Goal: Navigation & Orientation: Find specific page/section

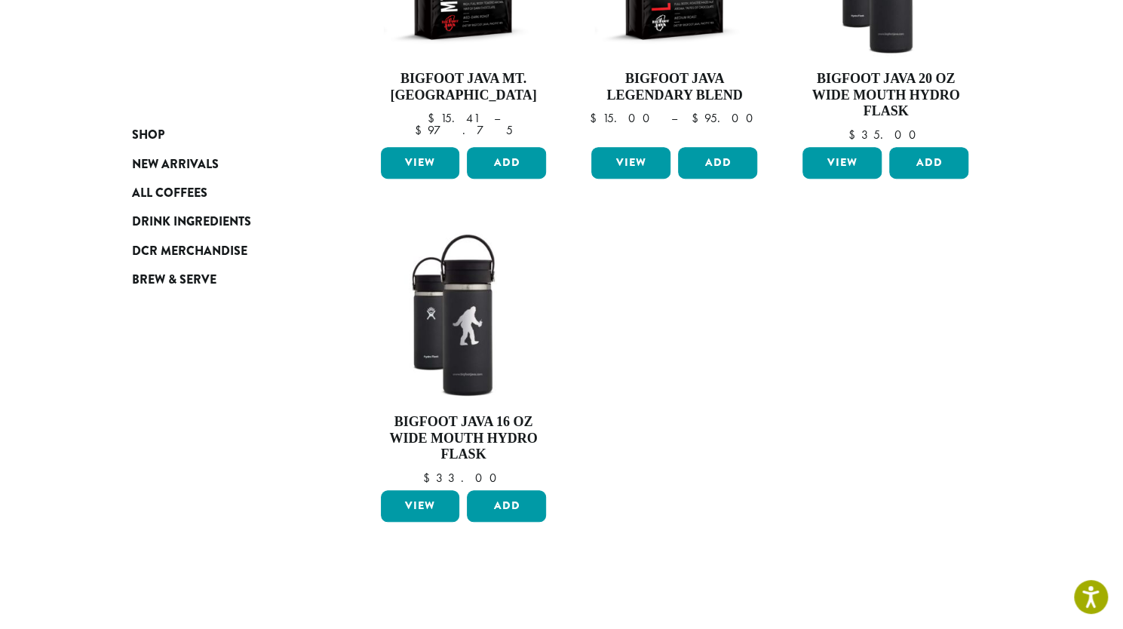
scroll to position [302, 0]
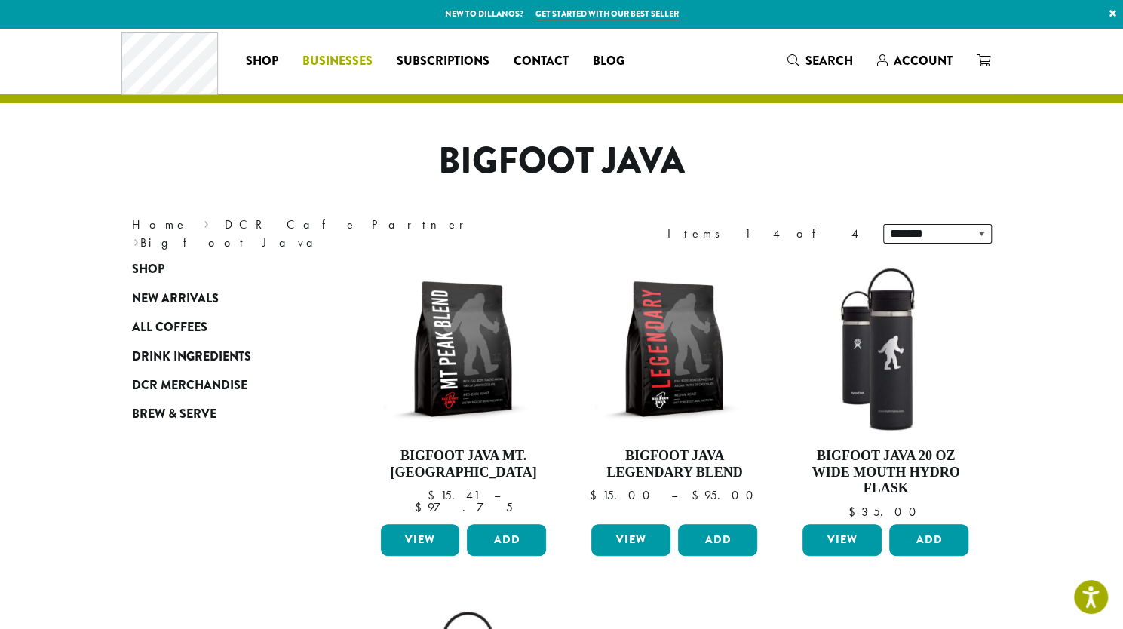
click at [361, 64] on span "Businesses" at bounding box center [338, 61] width 70 height 19
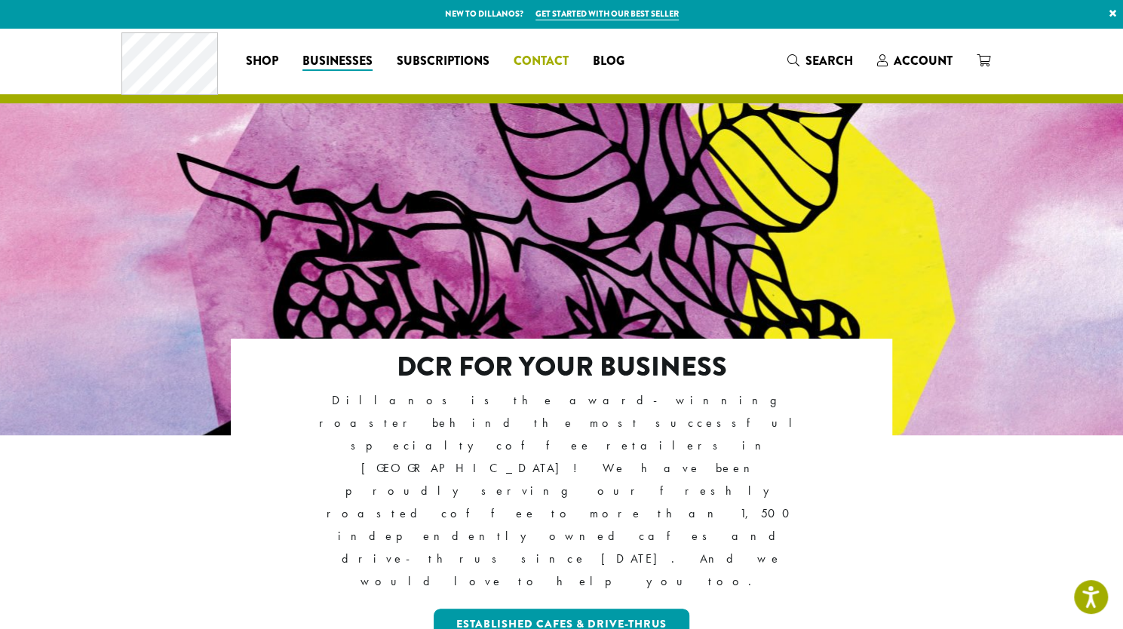
click at [536, 65] on span "Contact" at bounding box center [541, 61] width 55 height 19
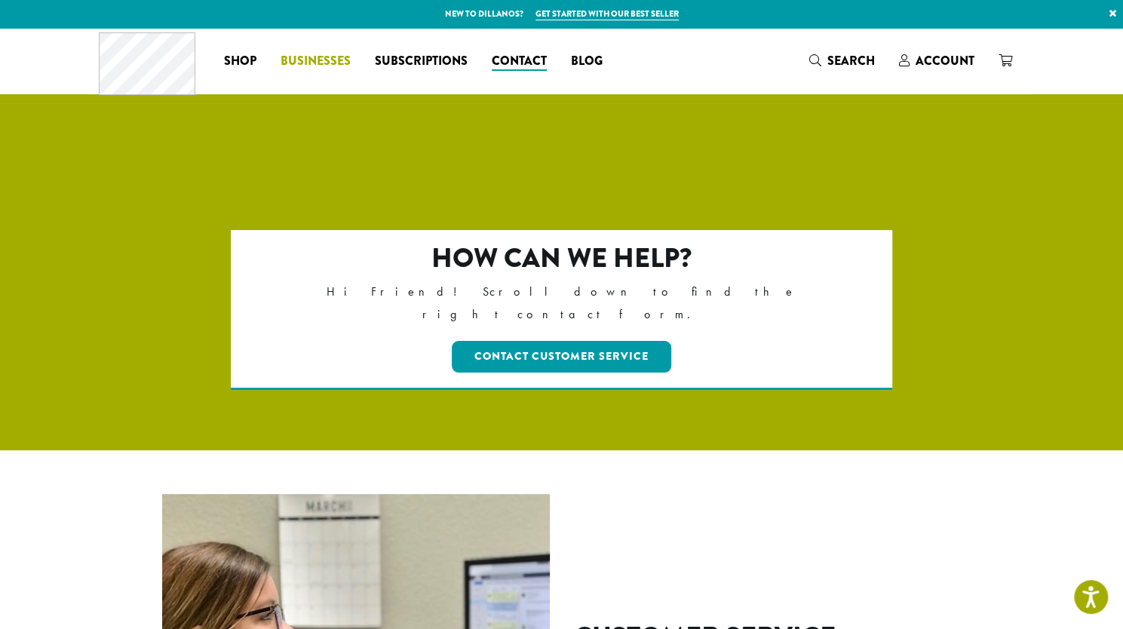
click at [338, 55] on span "Businesses" at bounding box center [316, 61] width 70 height 19
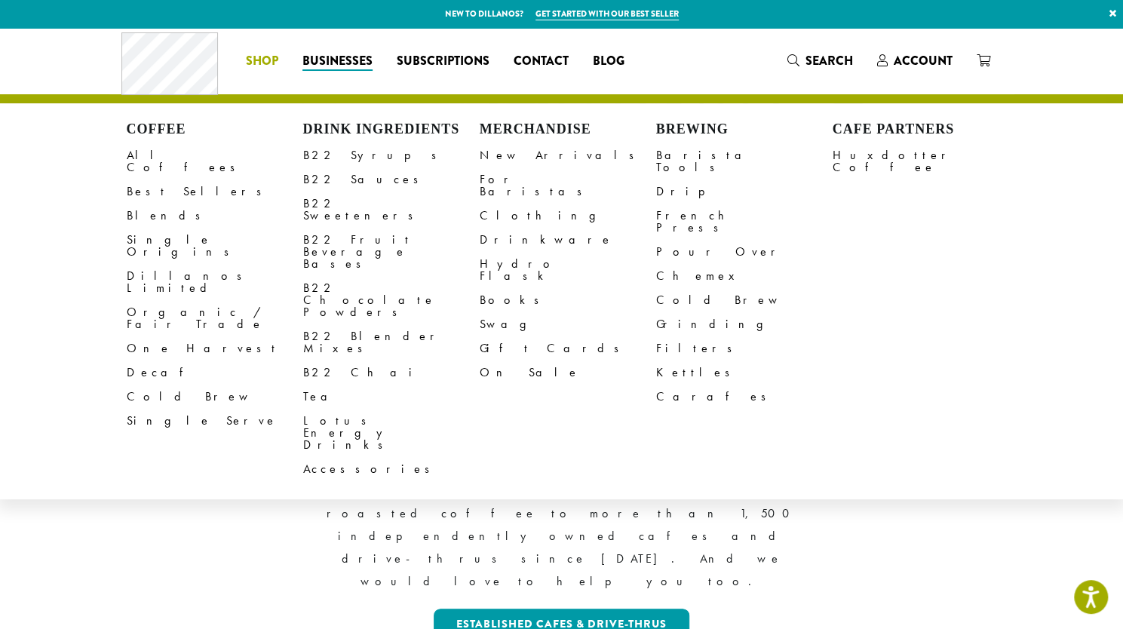
click at [247, 65] on span "Shop" at bounding box center [262, 61] width 32 height 19
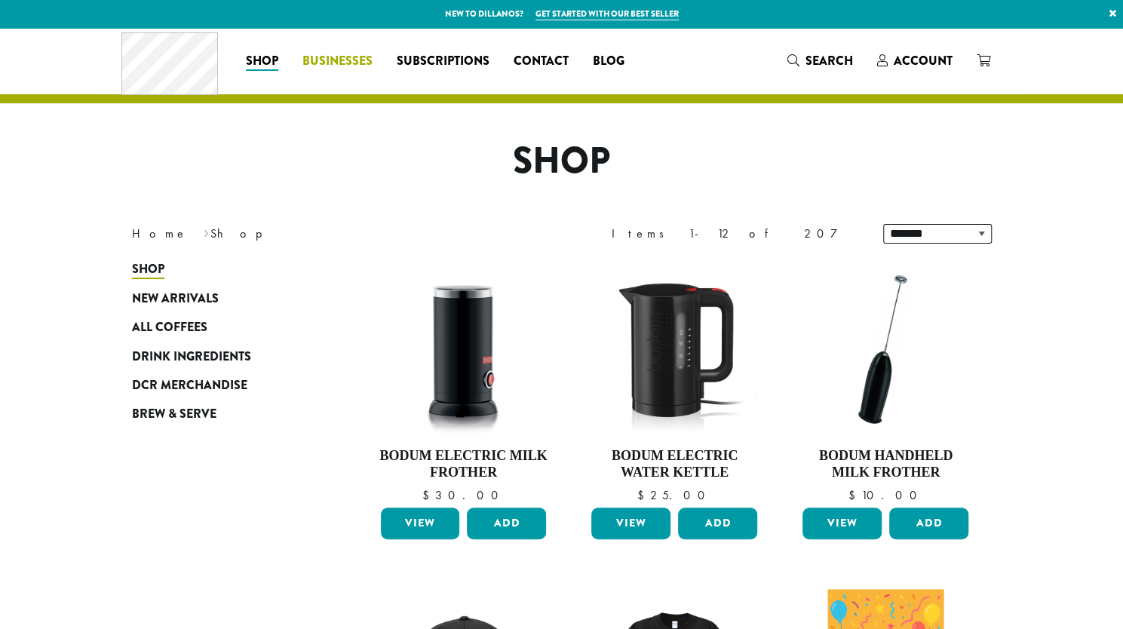
click at [333, 65] on span "Businesses" at bounding box center [338, 61] width 70 height 19
